Goal: Task Accomplishment & Management: Use online tool/utility

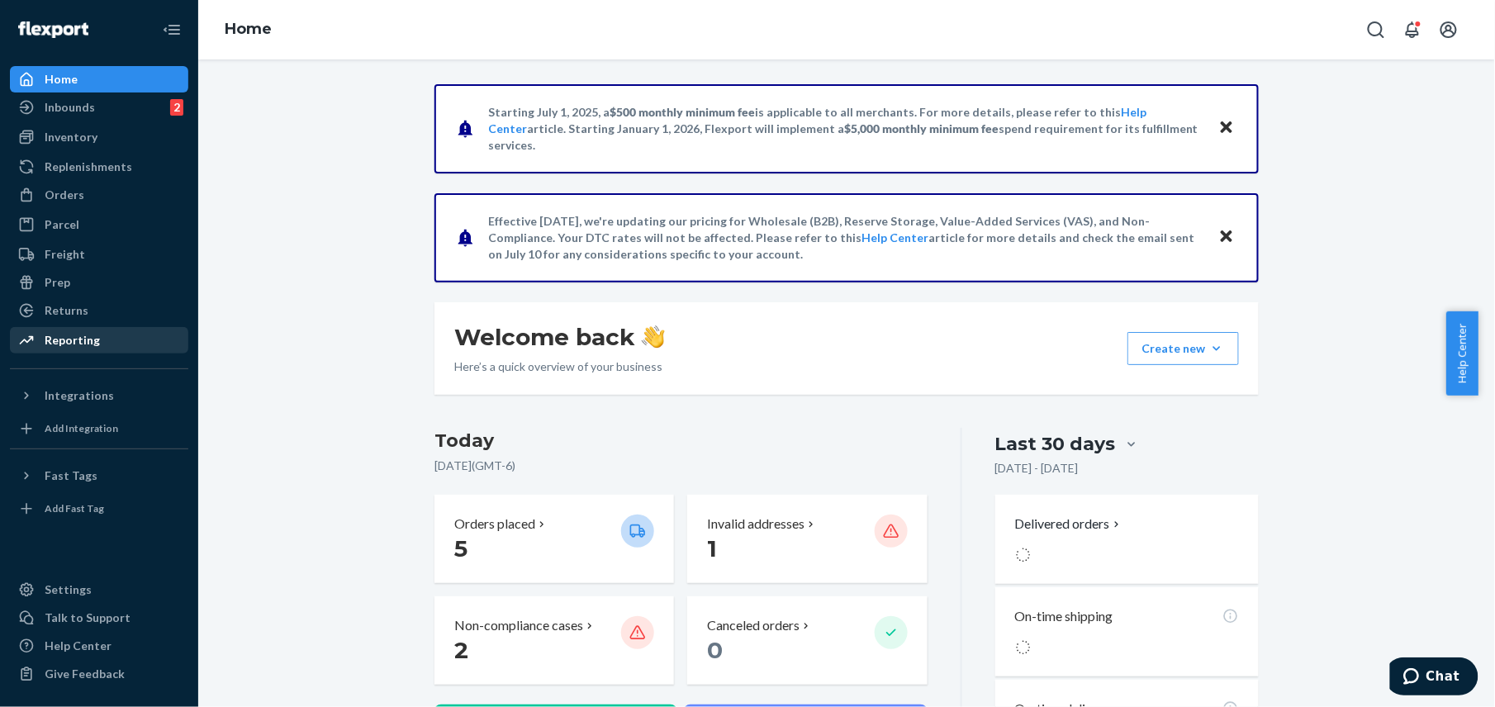
click at [73, 340] on div "Reporting" at bounding box center [72, 340] width 55 height 17
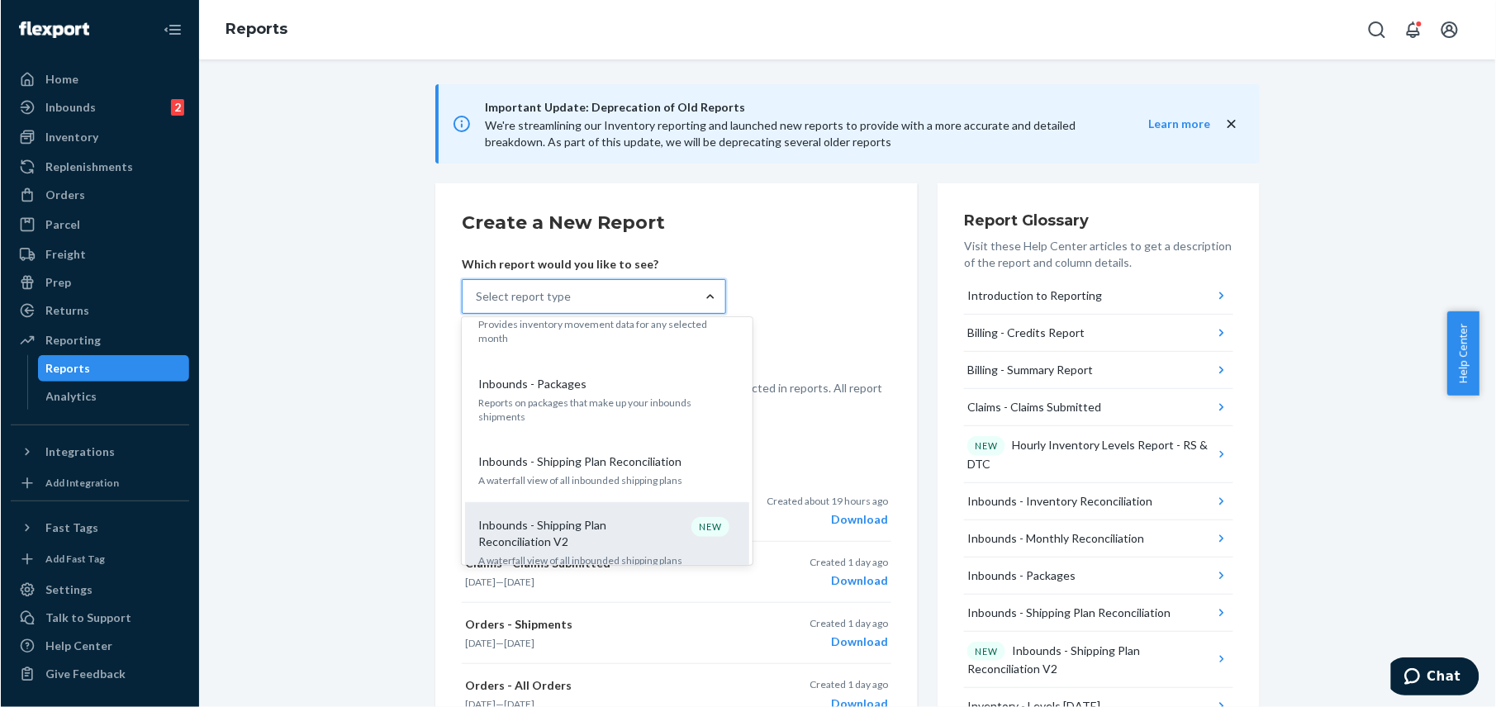
scroll to position [440, 0]
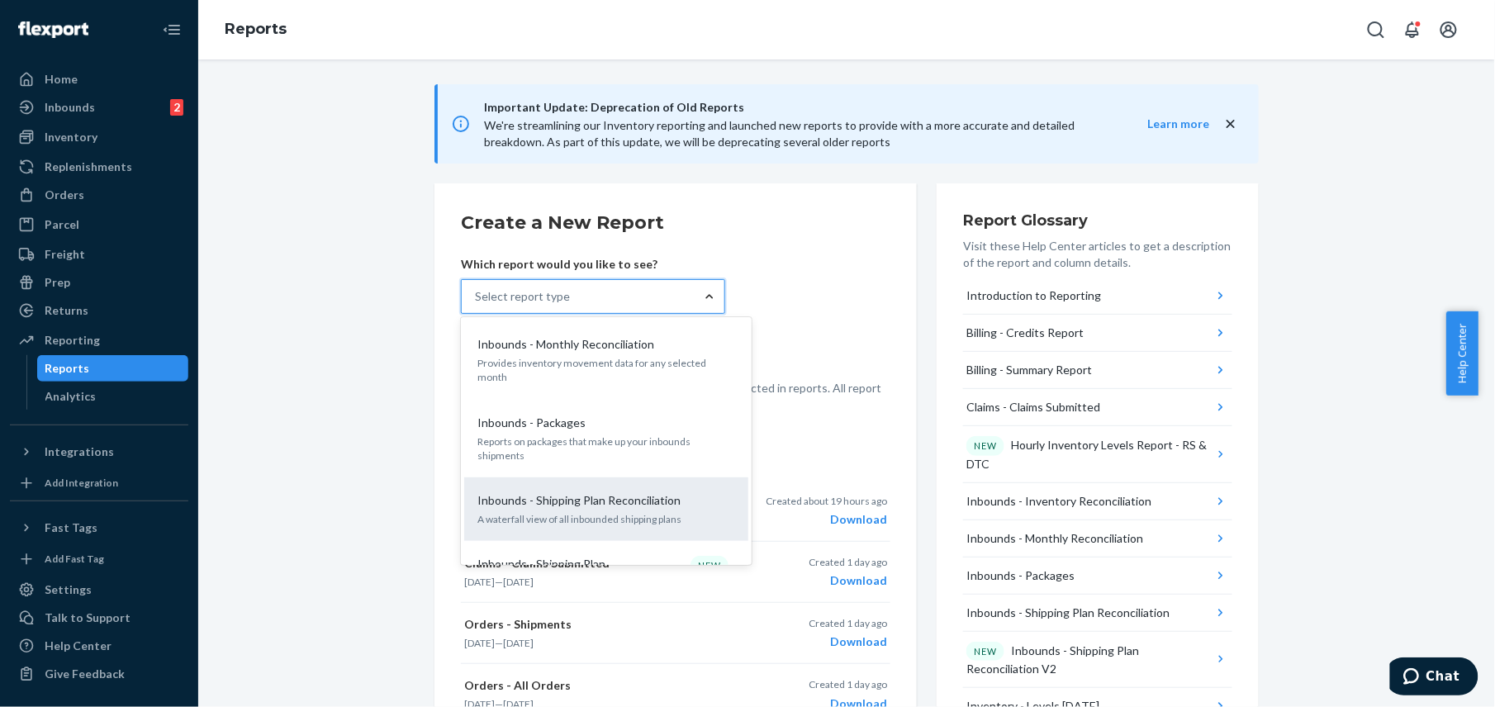
click at [573, 492] on p "Inbounds - Shipping Plan Reconciliation" at bounding box center [578, 500] width 203 height 17
click at [476, 305] on input "option Inbounds - Shipping Plan Reconciliation focused, 9 of 35. 35 results ava…" at bounding box center [476, 296] width 2 height 17
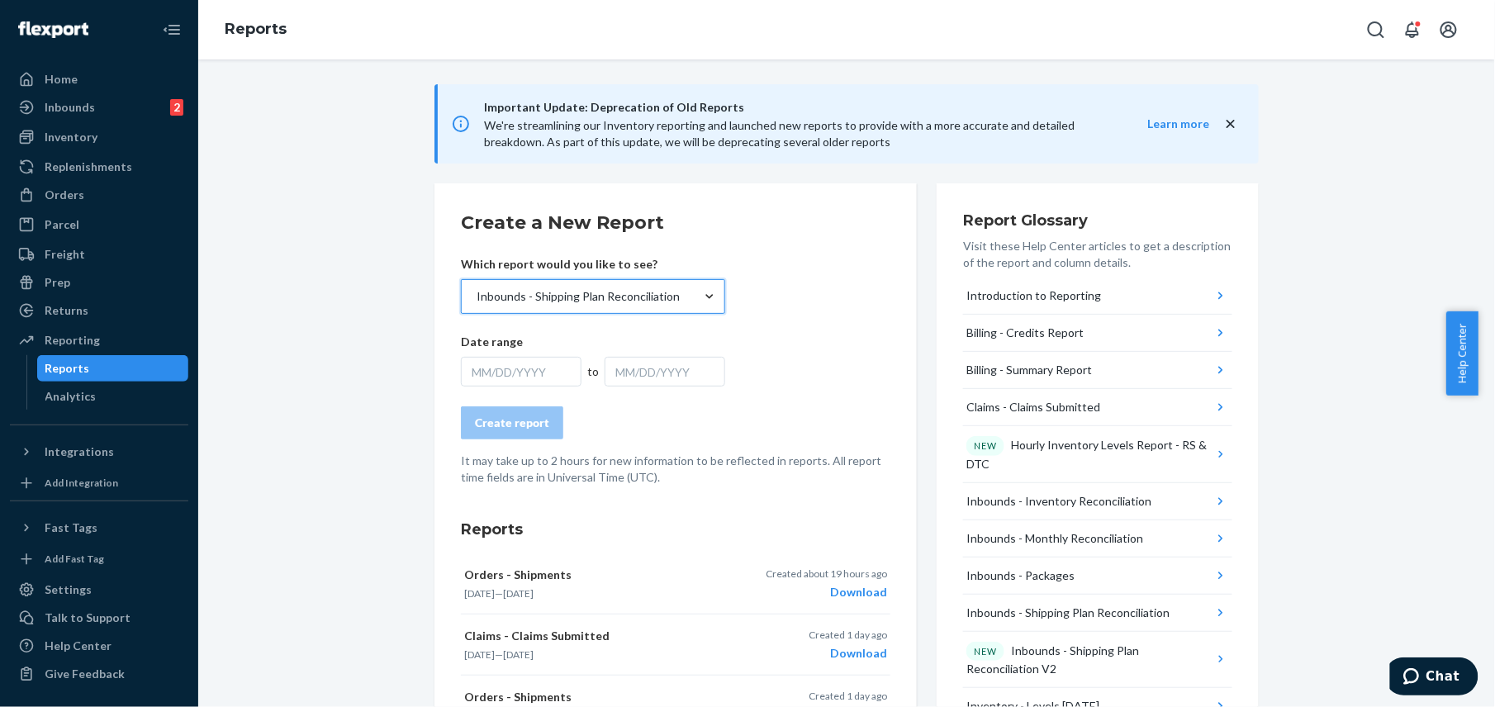
click at [494, 387] on form "Create a New Report Which report would you like to see? option Inbounds - Shipp…" at bounding box center [675, 348] width 429 height 276
click at [507, 384] on div "MM/DD/YYYY" at bounding box center [521, 372] width 121 height 30
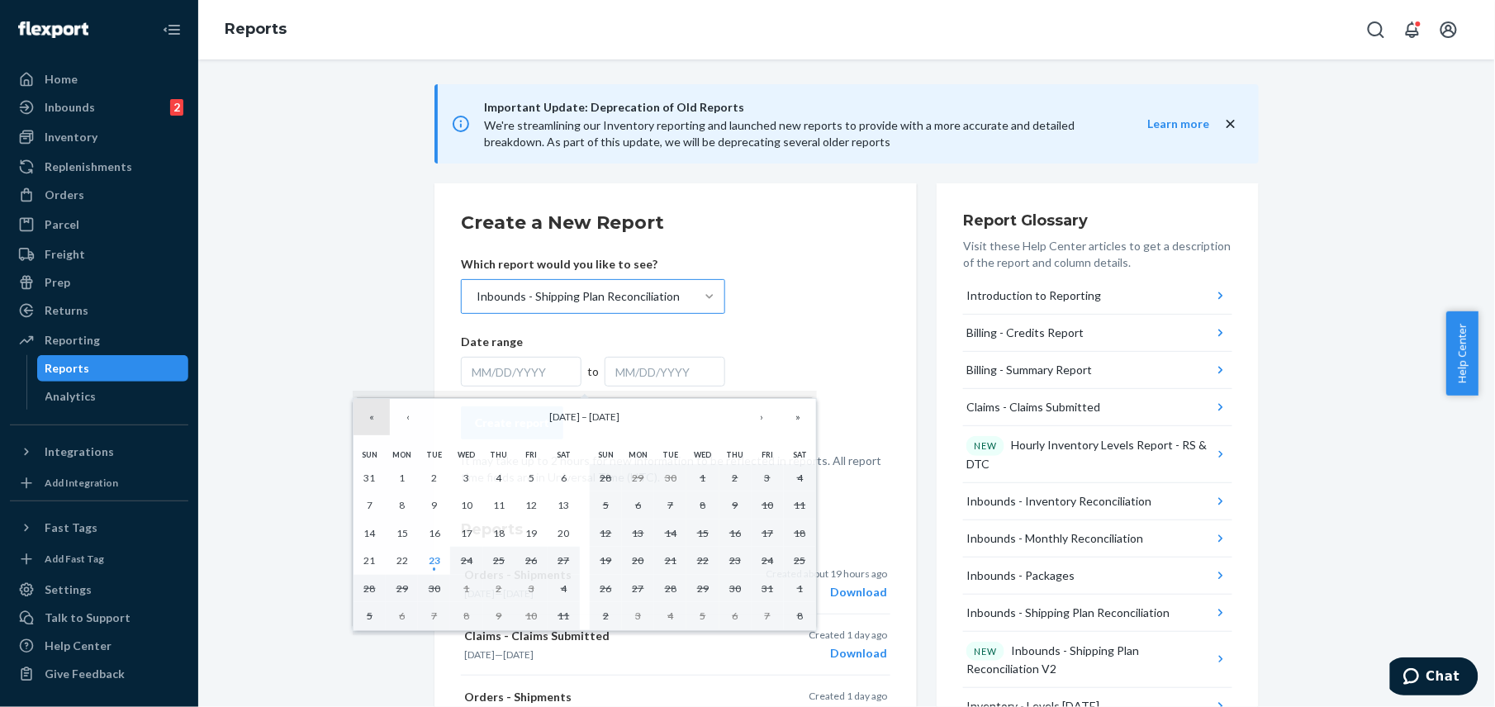
click at [375, 417] on button "«" at bounding box center [371, 417] width 36 height 36
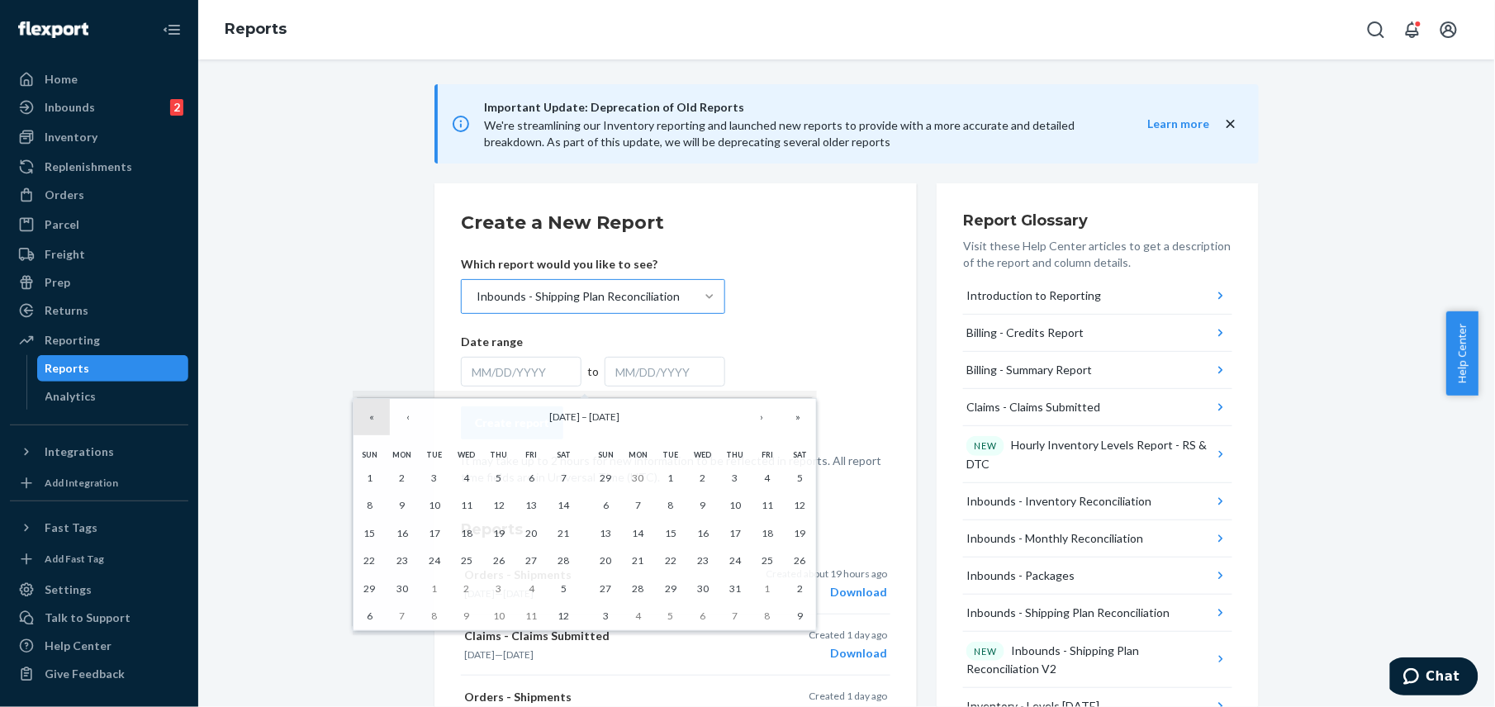
click at [375, 417] on button "«" at bounding box center [371, 417] width 36 height 36
click at [790, 414] on button "»" at bounding box center [798, 417] width 36 height 36
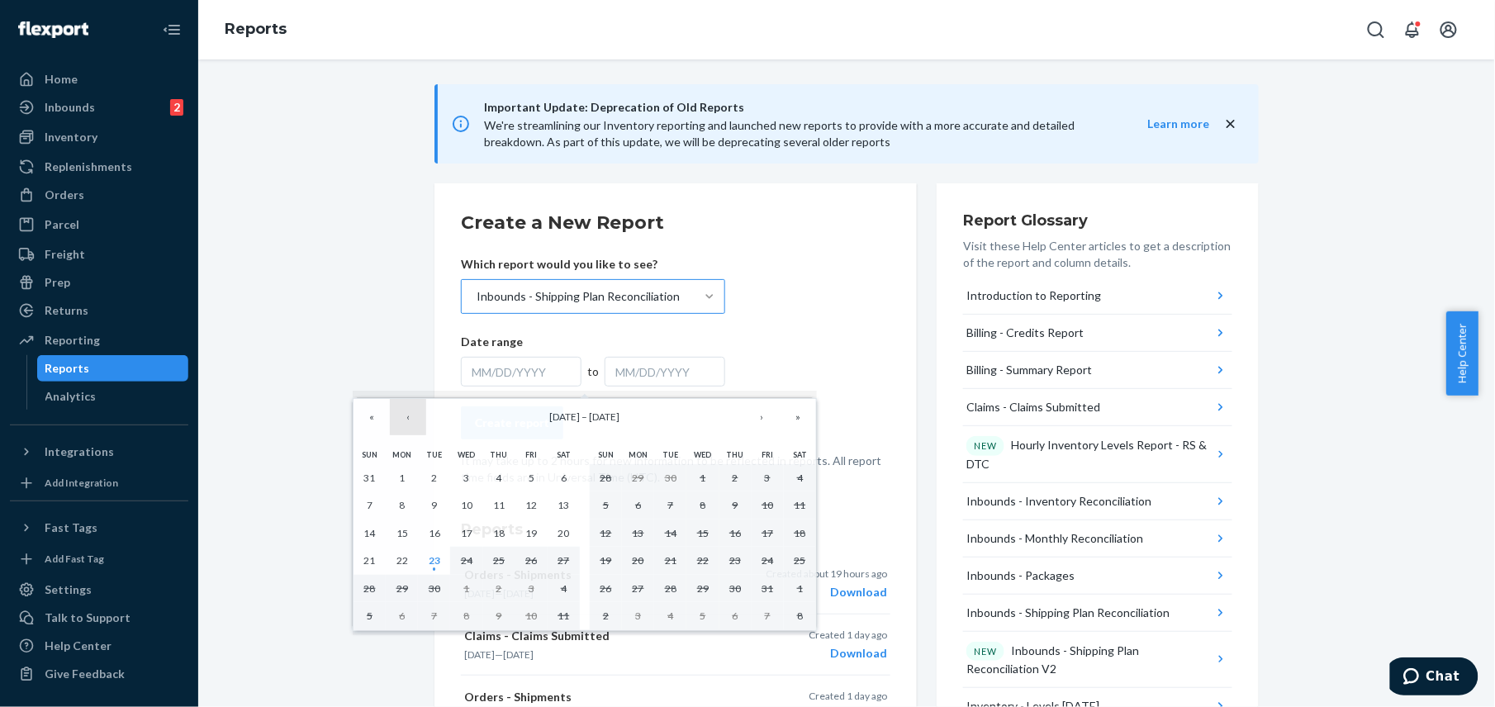
click at [403, 415] on button "‹" at bounding box center [408, 417] width 36 height 36
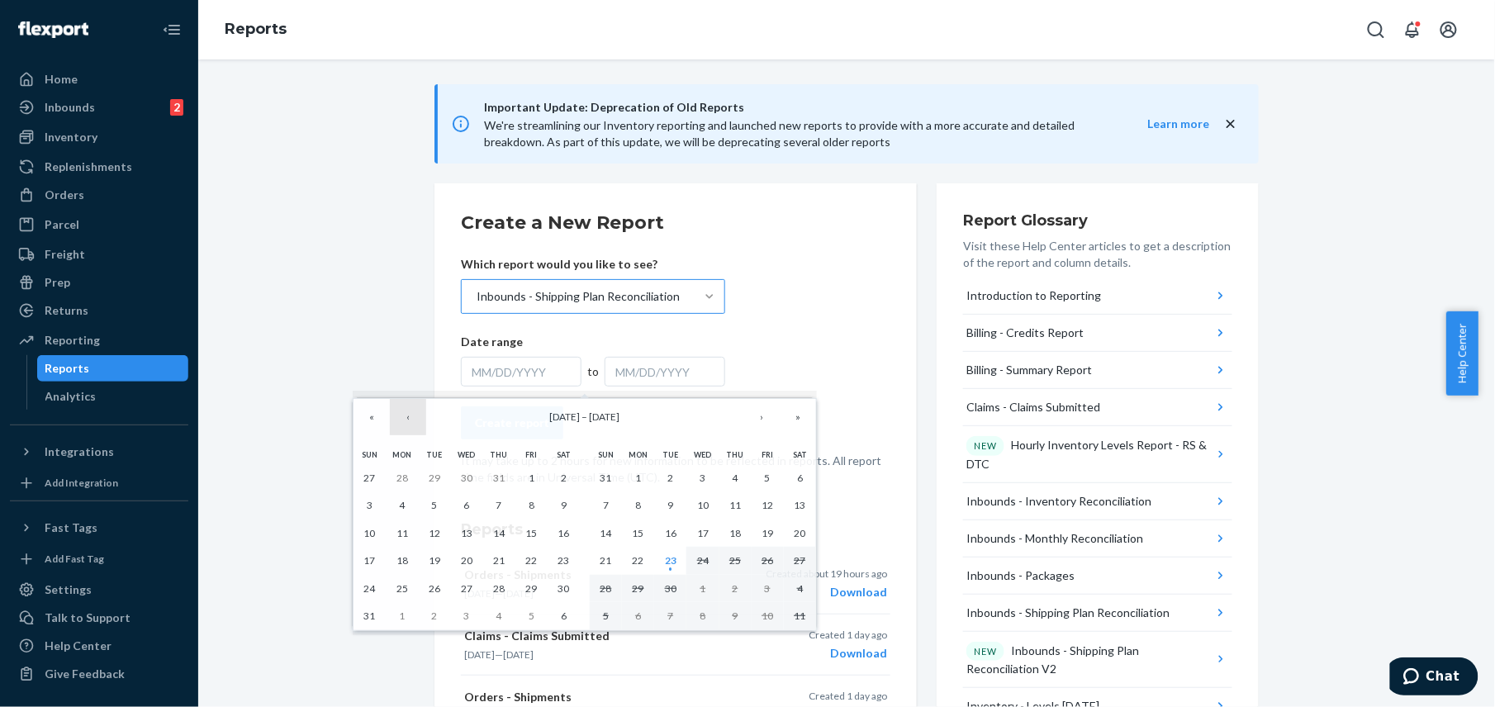
click at [403, 415] on button "‹" at bounding box center [408, 417] width 36 height 36
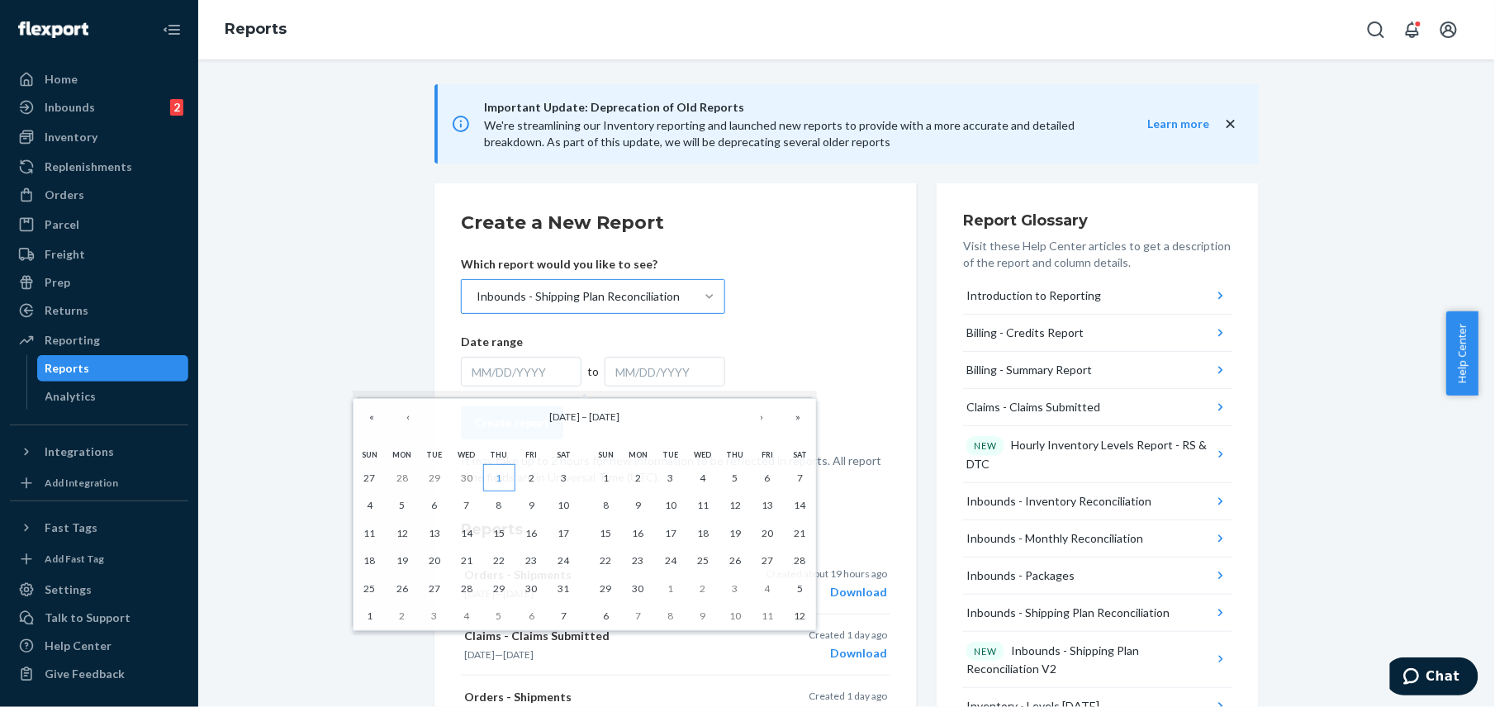
click at [504, 482] on button "1" at bounding box center [499, 478] width 32 height 28
click at [761, 415] on button "›" at bounding box center [761, 417] width 36 height 36
click at [758, 414] on button "›" at bounding box center [761, 417] width 36 height 36
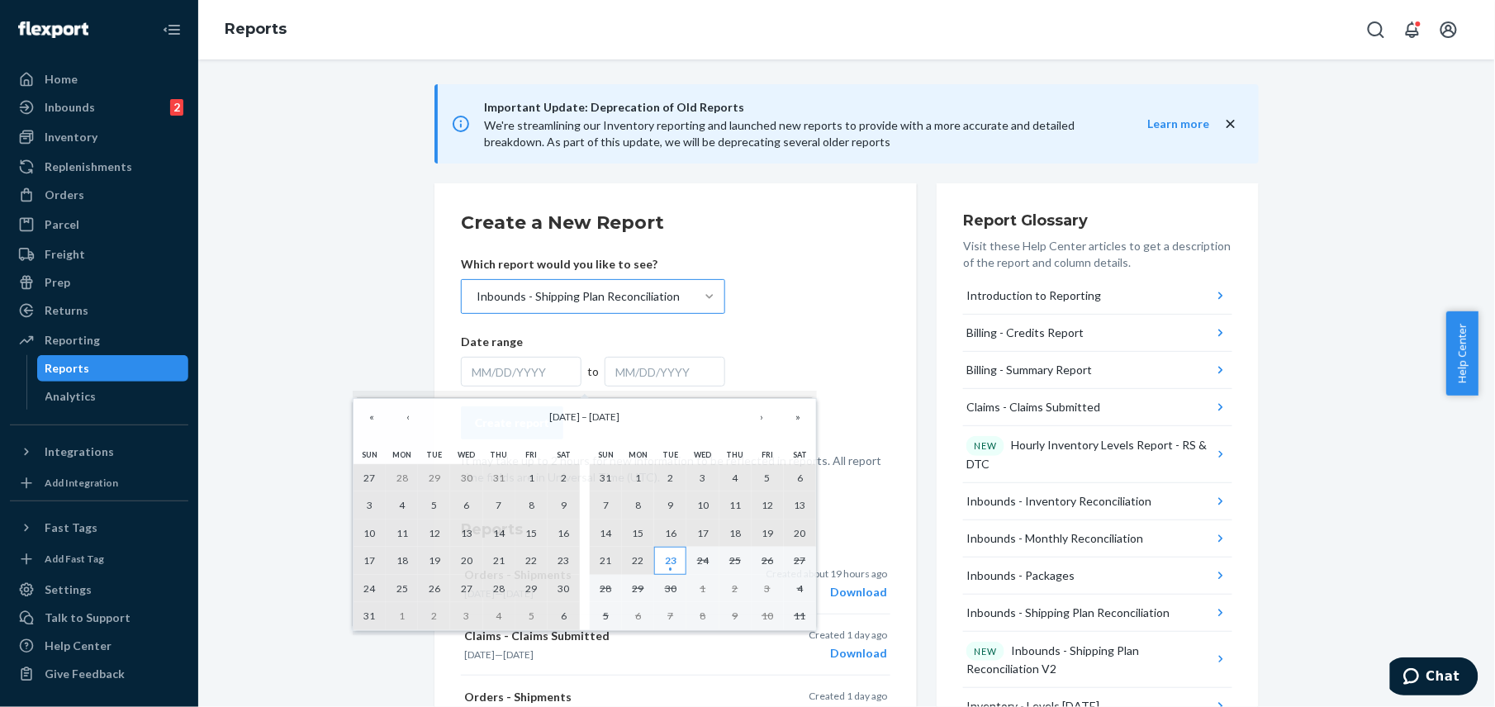
click at [666, 563] on abbr "23" at bounding box center [671, 560] width 12 height 12
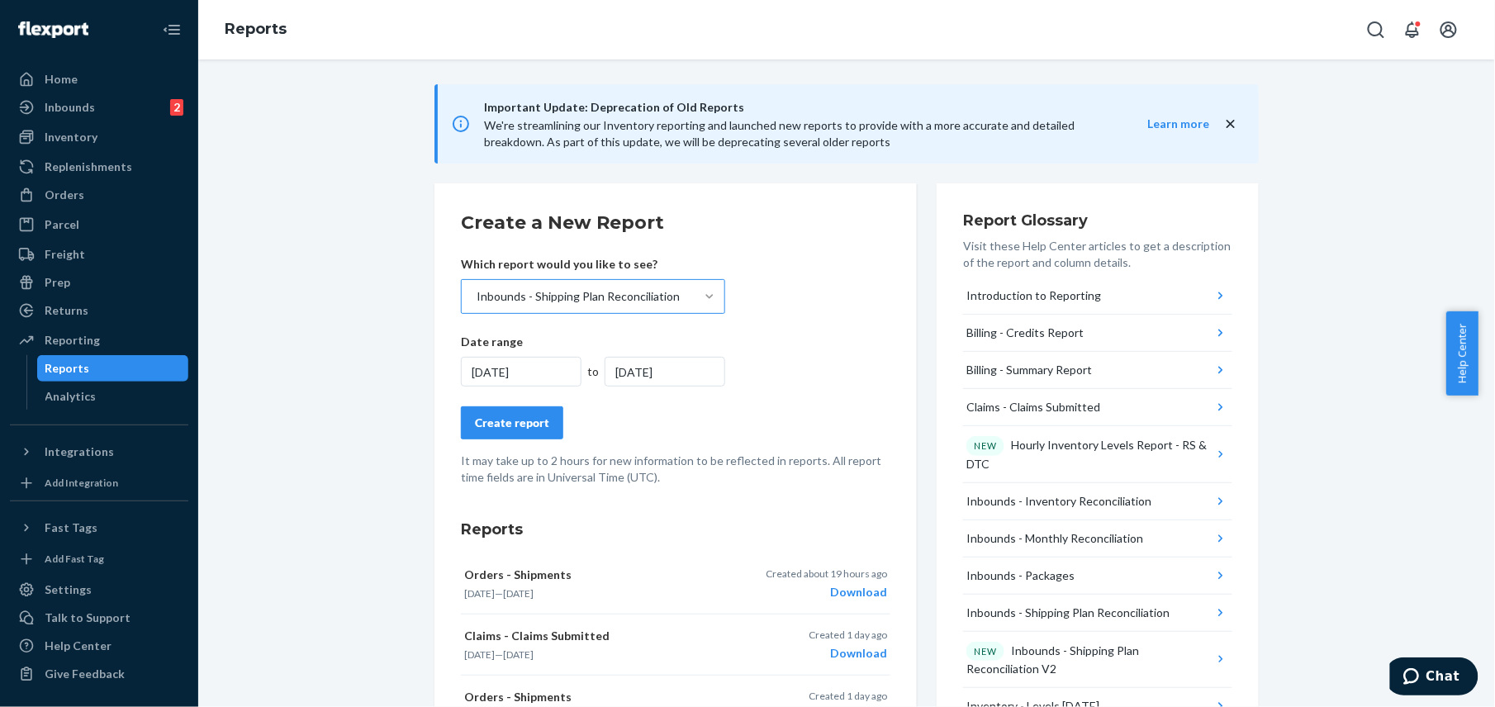
click at [494, 424] on div "Create report" at bounding box center [512, 423] width 74 height 17
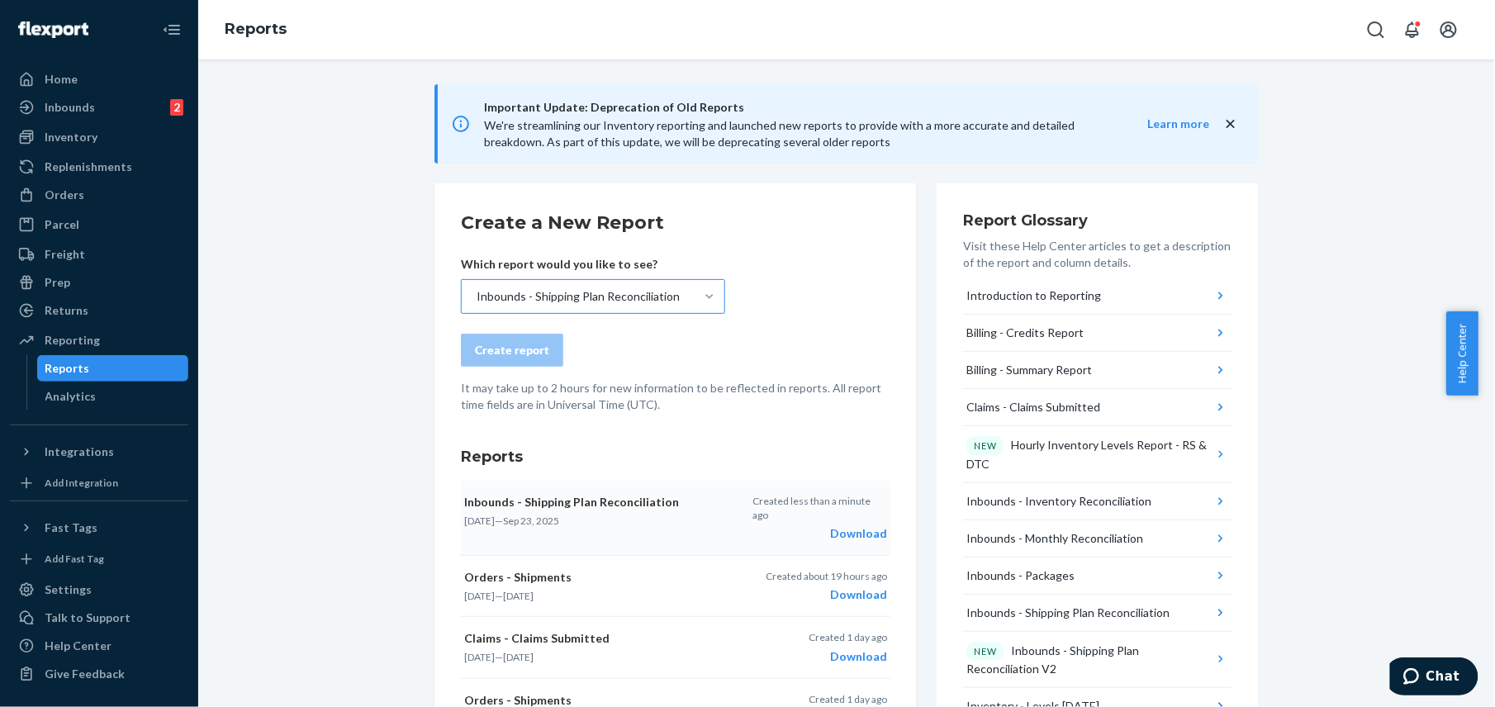
click at [846, 525] on div "Download" at bounding box center [819, 533] width 135 height 17
drag, startPoint x: 903, startPoint y: 129, endPoint x: 892, endPoint y: 107, distance: 24.4
click at [892, 107] on span "Important Update: Deprecation of Old Reports We're streamlining our Inventory r…" at bounding box center [799, 123] width 630 height 53
